Goal: Information Seeking & Learning: Check status

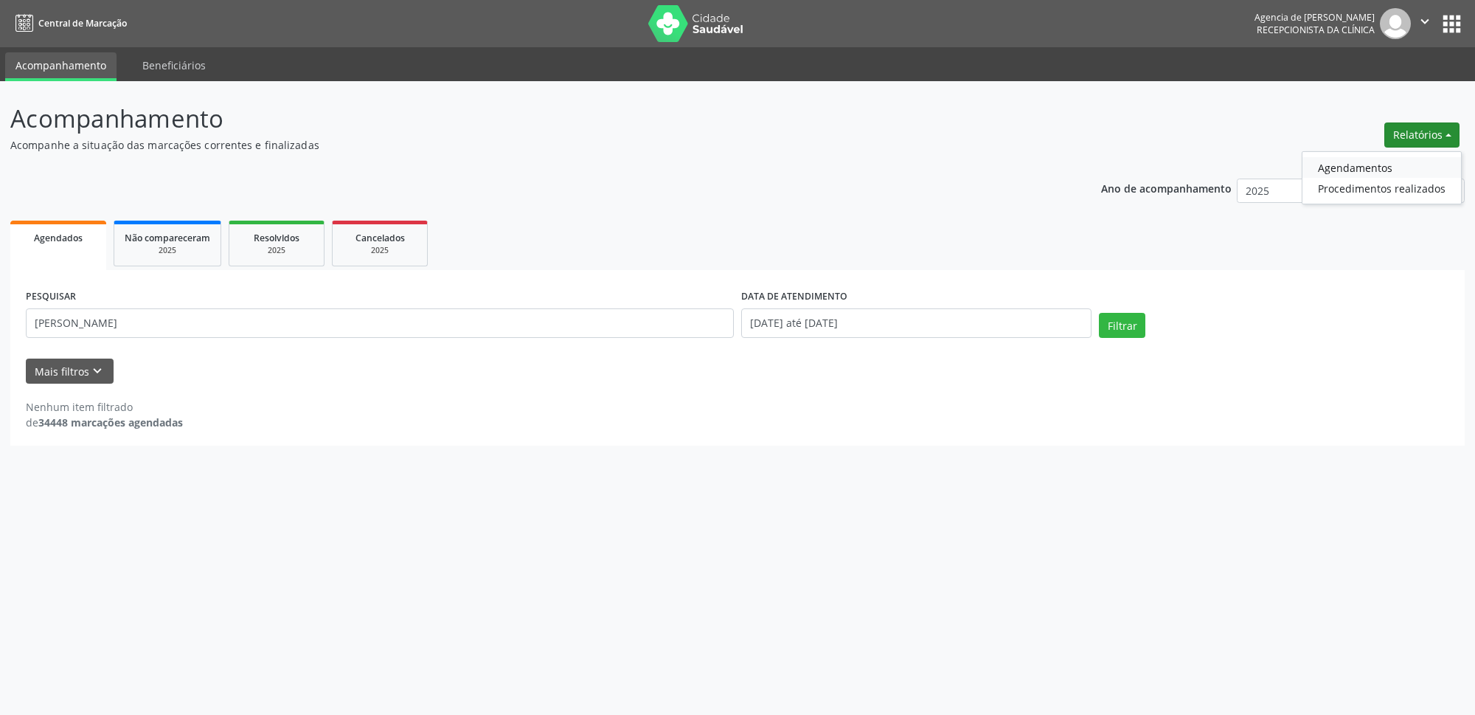
click at [1384, 166] on link "Agendamentos" at bounding box center [1382, 167] width 159 height 21
select select "8"
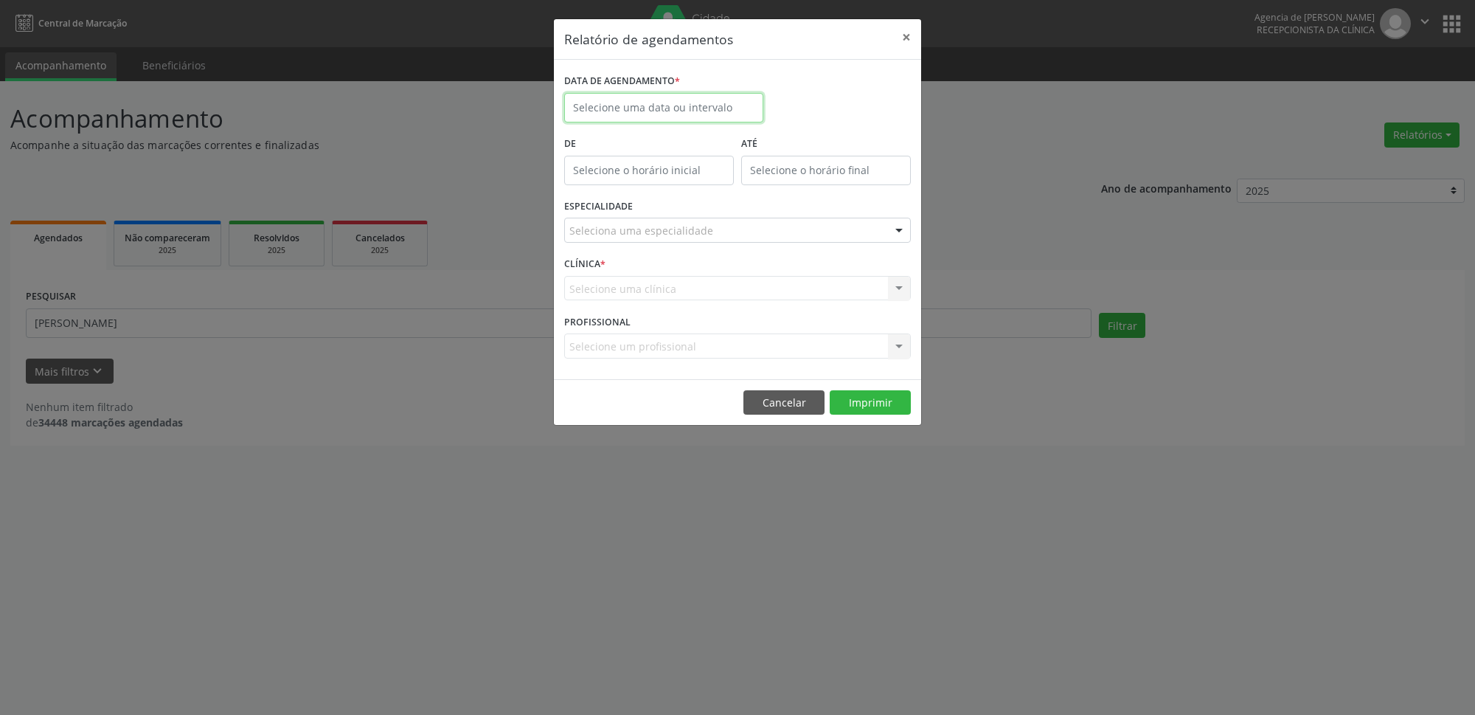
click at [674, 102] on input "text" at bounding box center [663, 108] width 199 height 30
click at [484, 200] on div "Relatório de agendamentos × DATA DE AGENDAMENTO * De ATÉ ESPECIALIDADE Selecion…" at bounding box center [737, 357] width 1475 height 715
click at [899, 36] on button "×" at bounding box center [907, 37] width 30 height 36
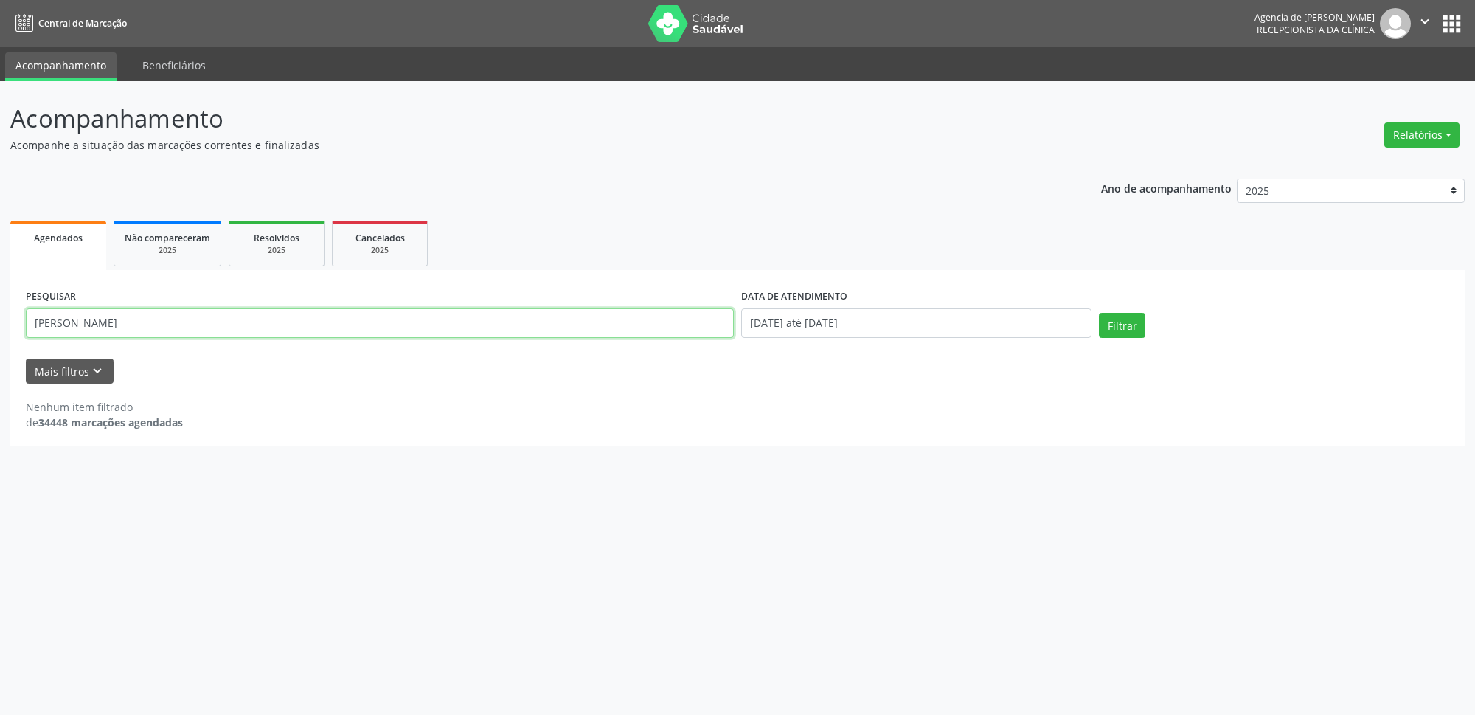
click at [229, 330] on input "[PERSON_NAME]" at bounding box center [380, 323] width 708 height 30
type input "a"
type input "[PERSON_NAME]"
click at [1117, 324] on button "Filtrar" at bounding box center [1122, 325] width 46 height 25
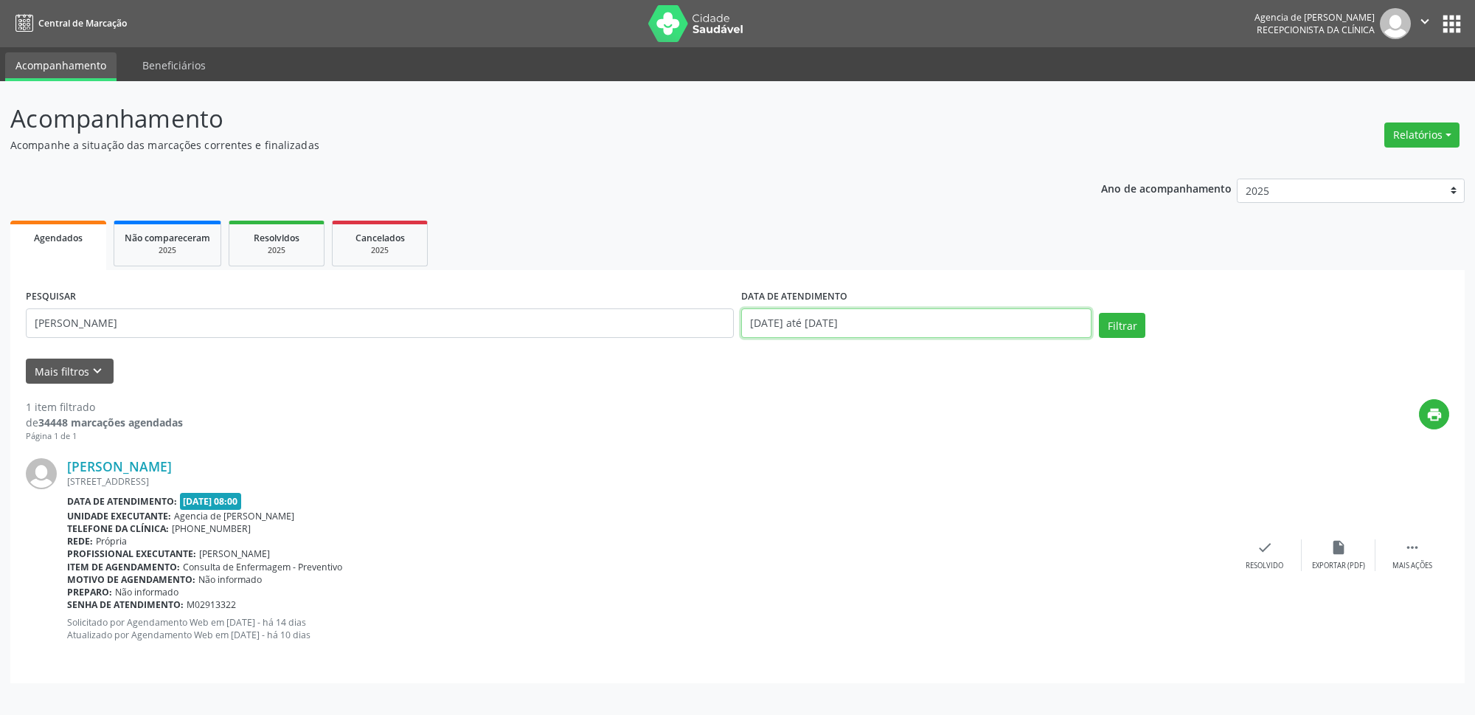
click at [897, 325] on input "[DATE] até [DATE]" at bounding box center [916, 323] width 350 height 30
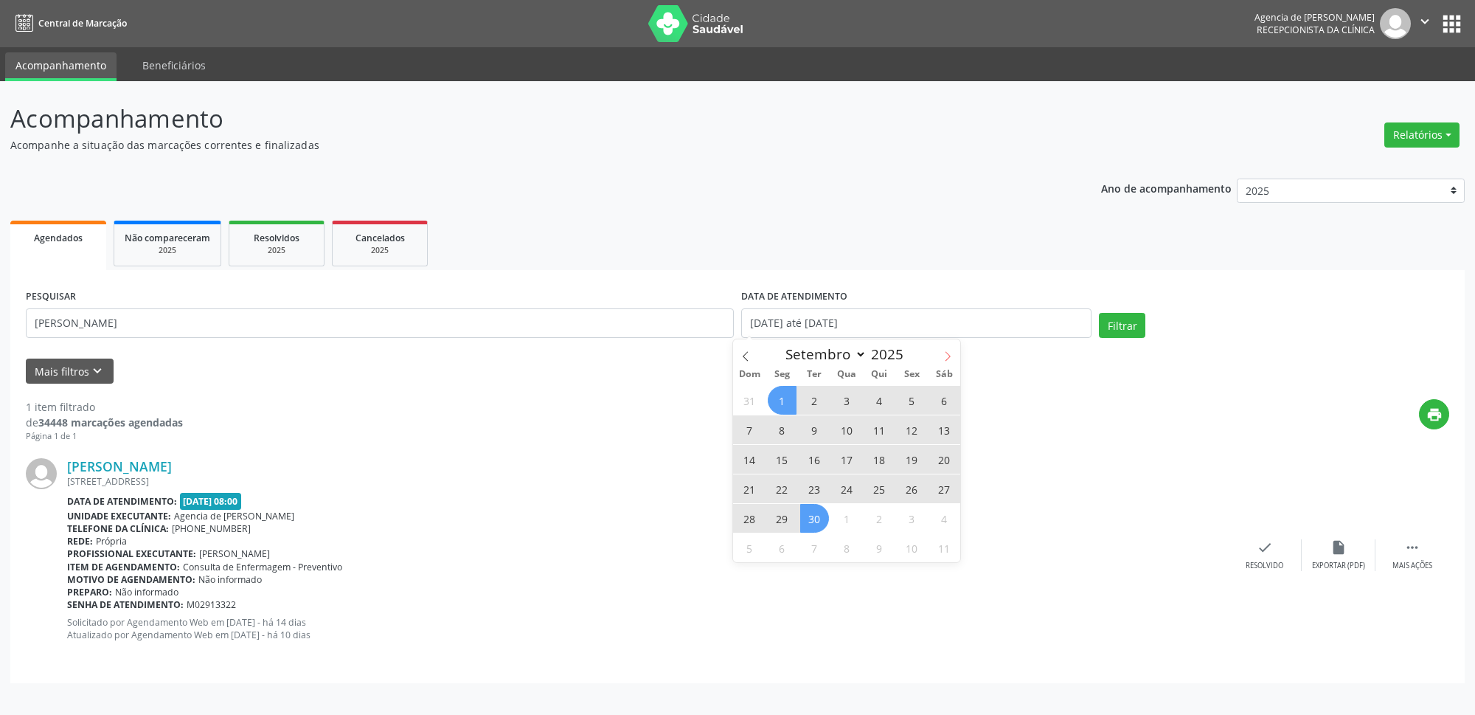
click at [951, 350] on span at bounding box center [947, 351] width 25 height 25
select select "9"
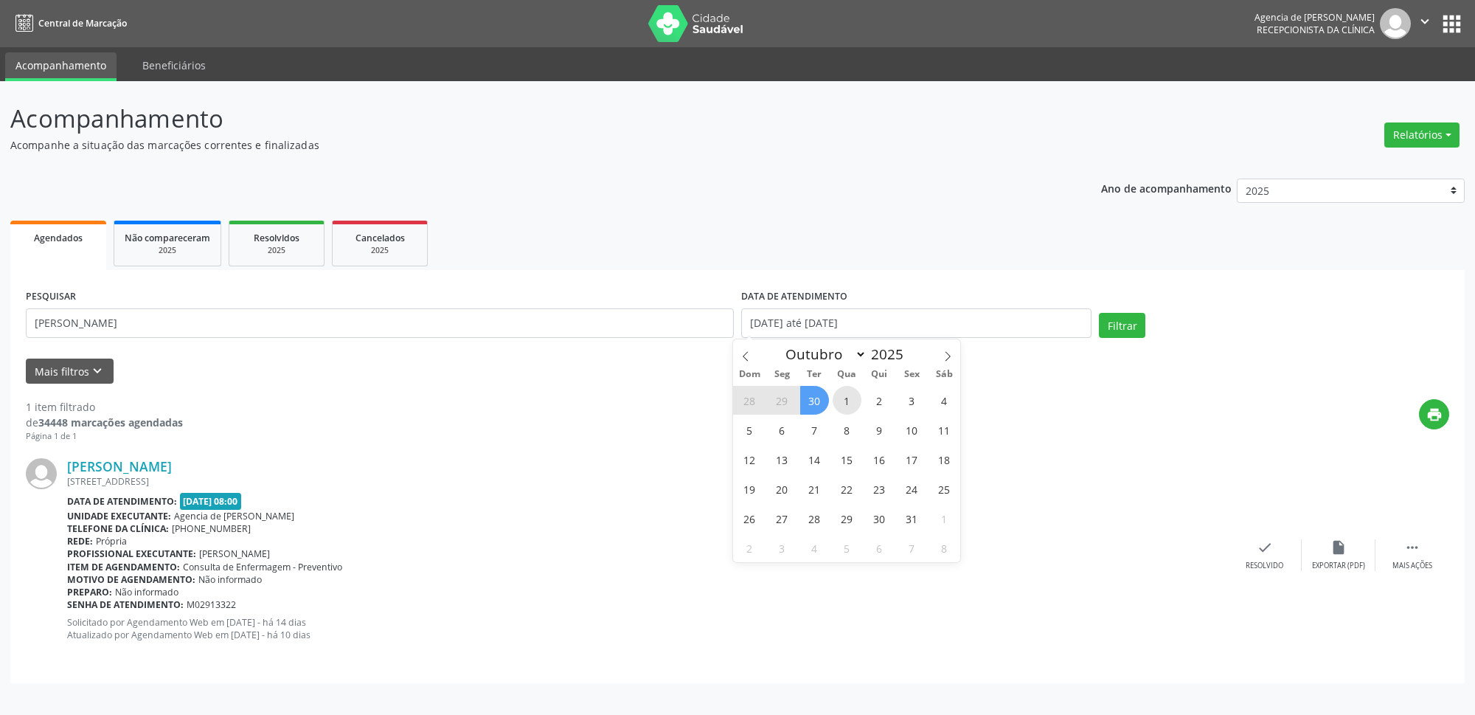
click at [845, 393] on span "1" at bounding box center [847, 400] width 29 height 29
type input "[DATE]"
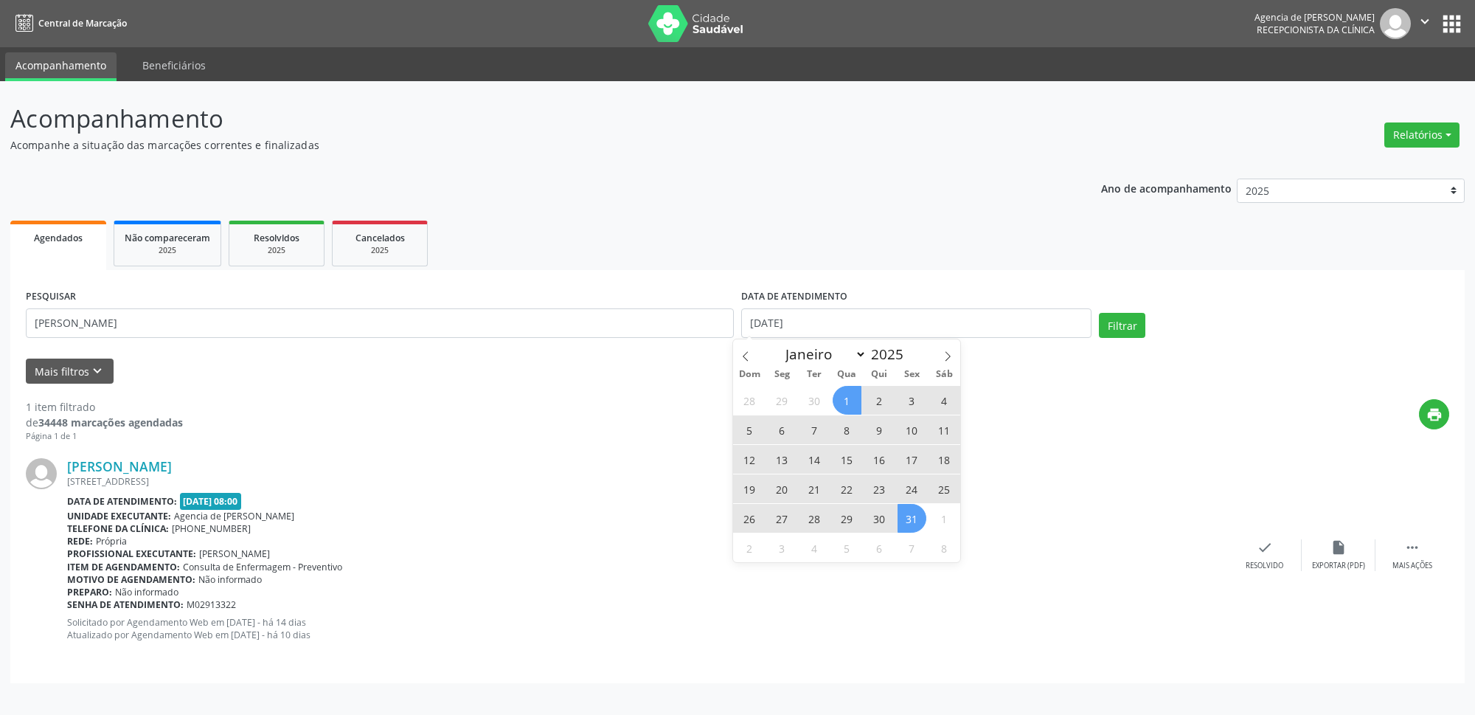
click at [903, 516] on span "31" at bounding box center [912, 518] width 29 height 29
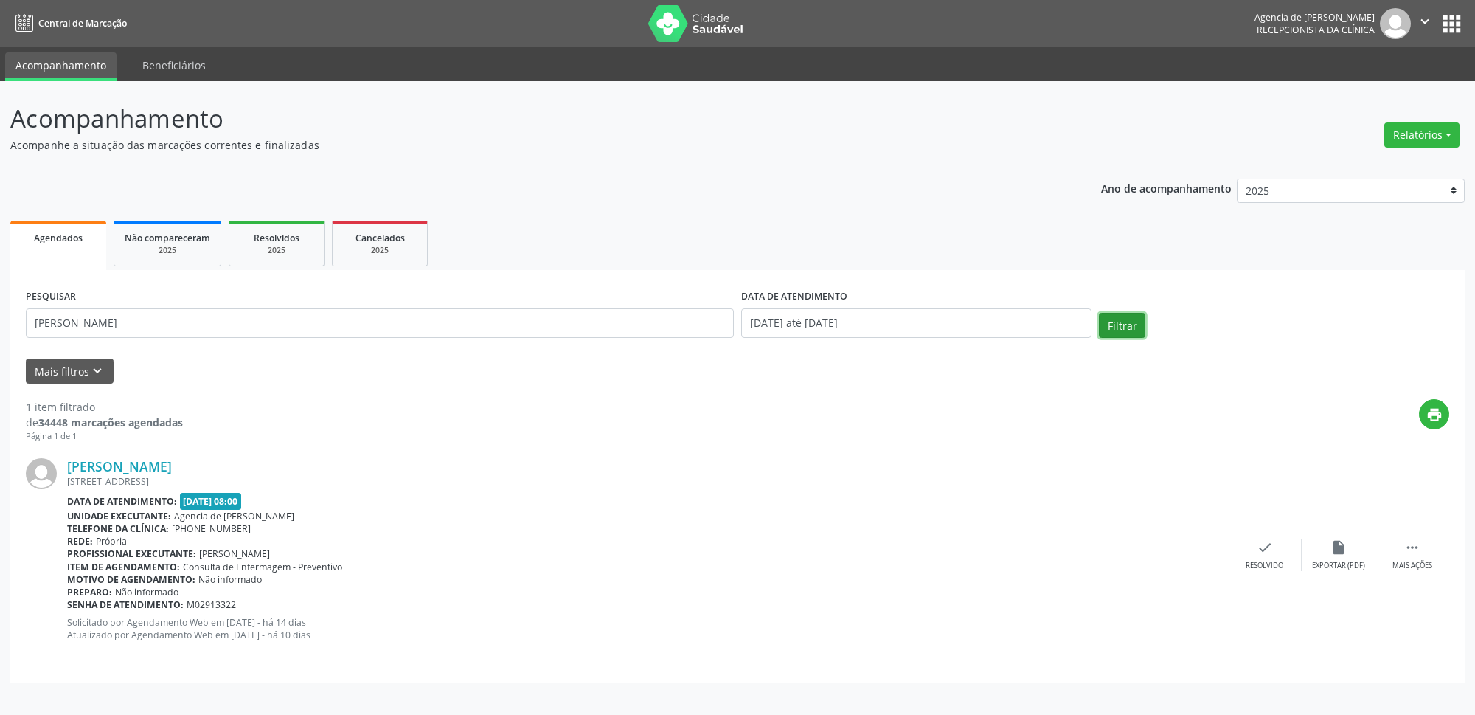
click at [1131, 330] on button "Filtrar" at bounding box center [1122, 325] width 46 height 25
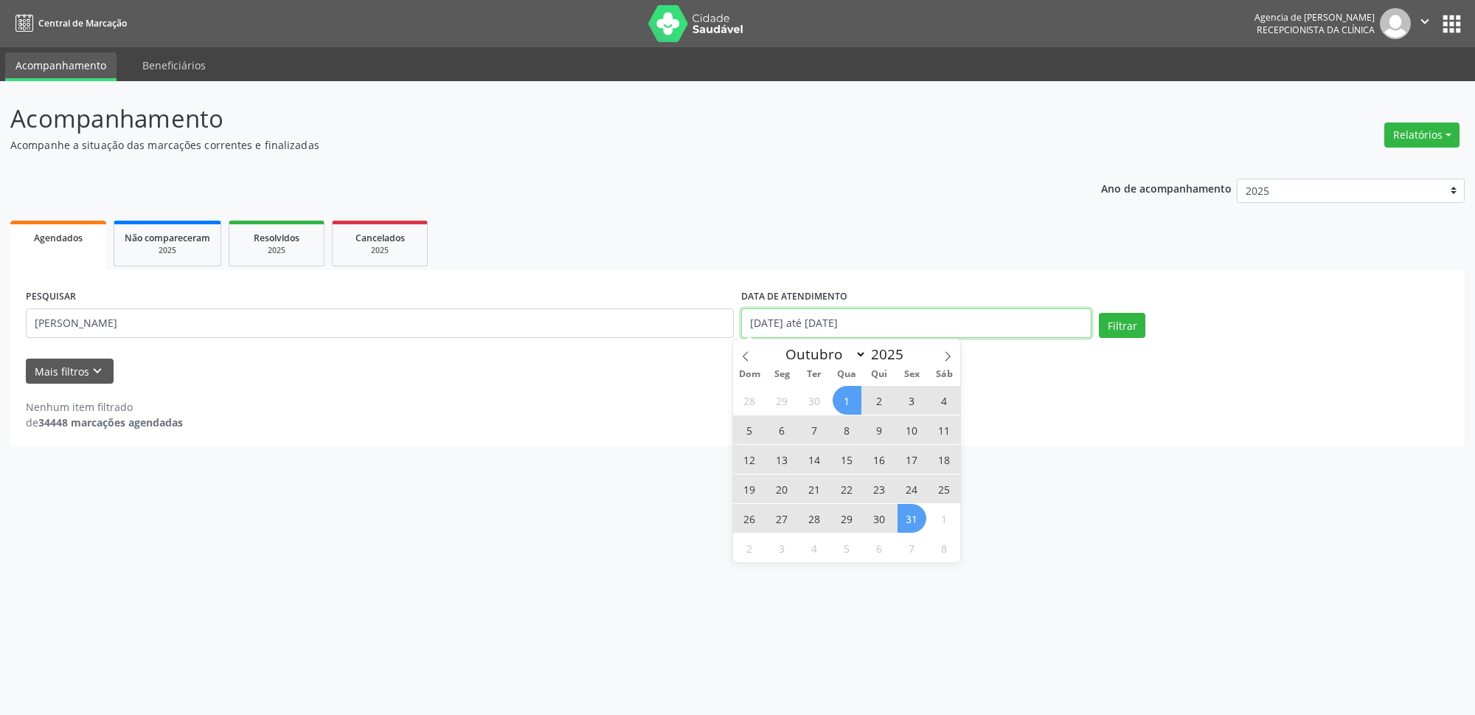
click at [793, 319] on input "[DATE] até [DATE]" at bounding box center [916, 323] width 350 height 30
click at [747, 347] on span at bounding box center [745, 351] width 25 height 25
select select "8"
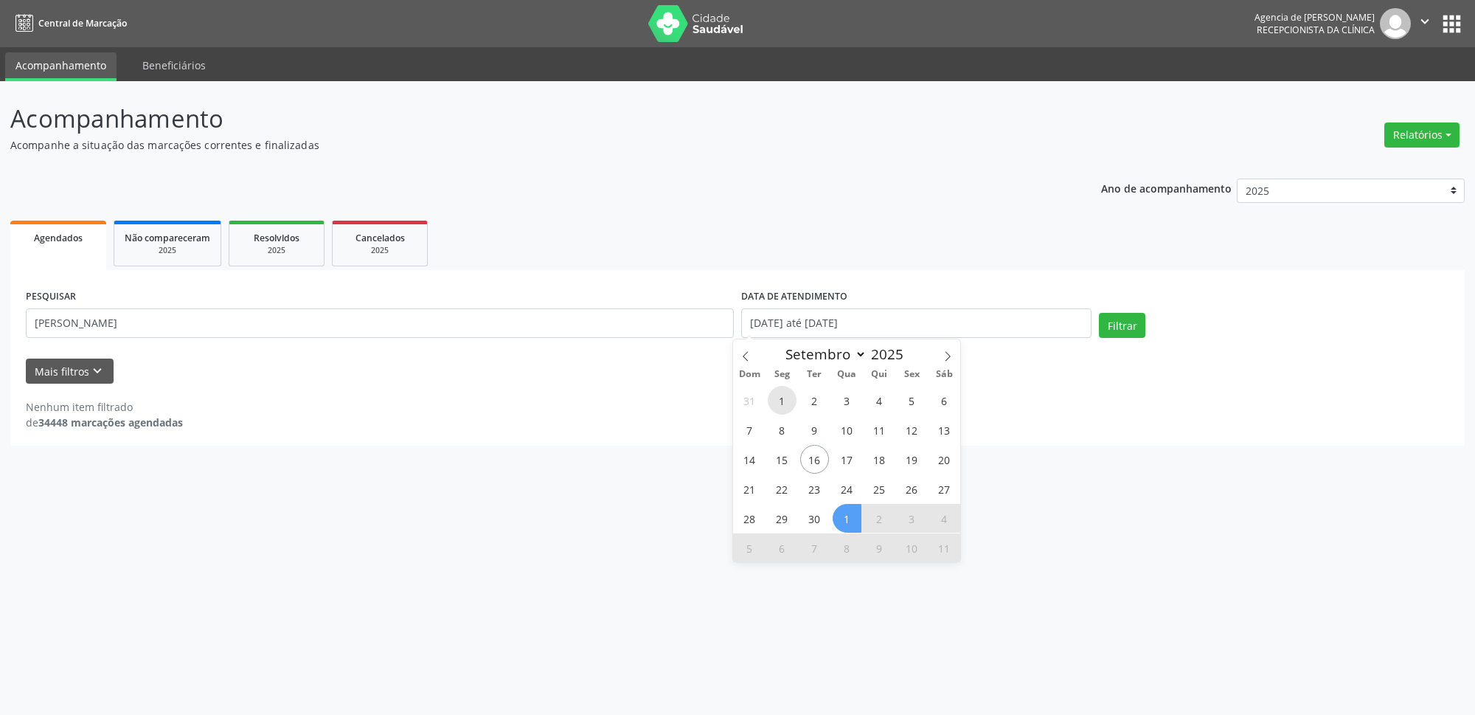
click at [783, 405] on span "1" at bounding box center [782, 400] width 29 height 29
type input "[DATE]"
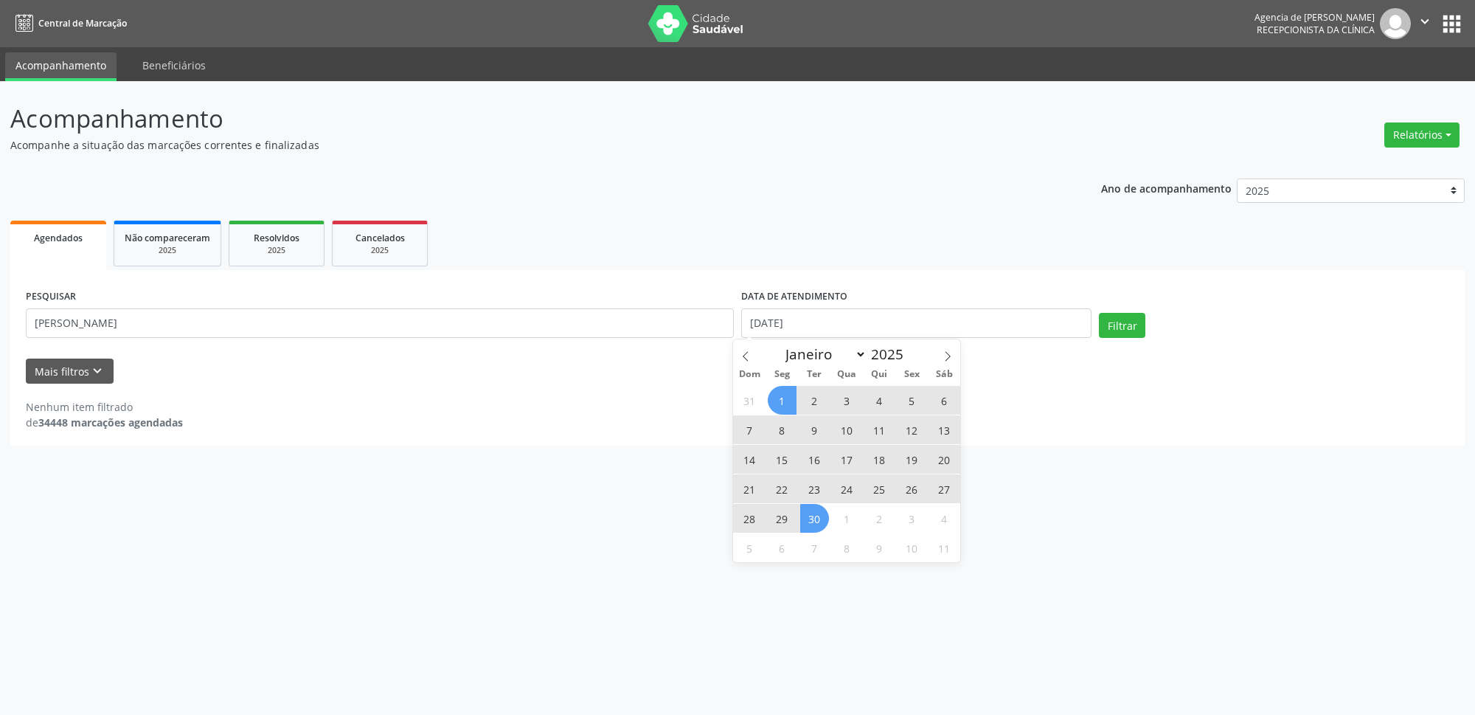
drag, startPoint x: 808, startPoint y: 515, endPoint x: 873, endPoint y: 490, distance: 69.6
click at [811, 515] on span "30" at bounding box center [814, 518] width 29 height 29
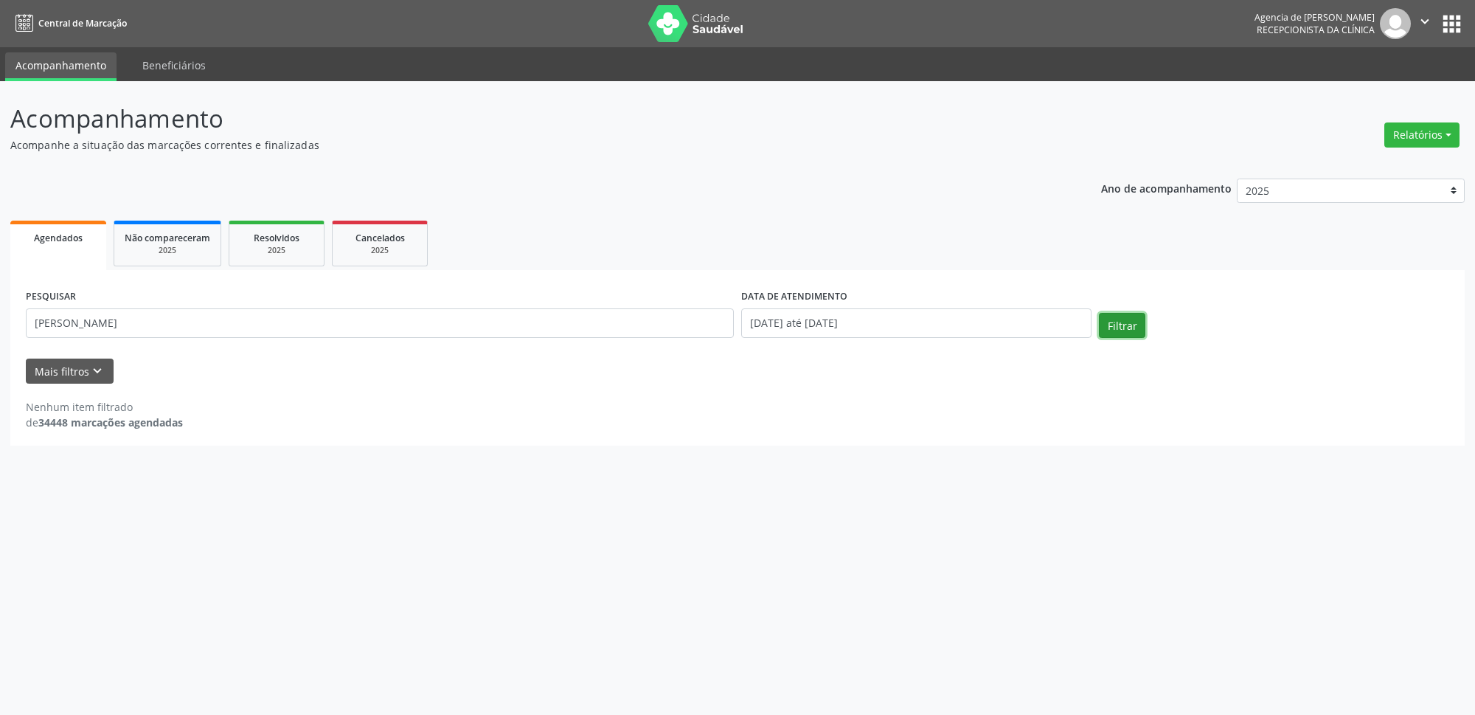
click at [1127, 325] on button "Filtrar" at bounding box center [1122, 325] width 46 height 25
